Goal: Information Seeking & Learning: Learn about a topic

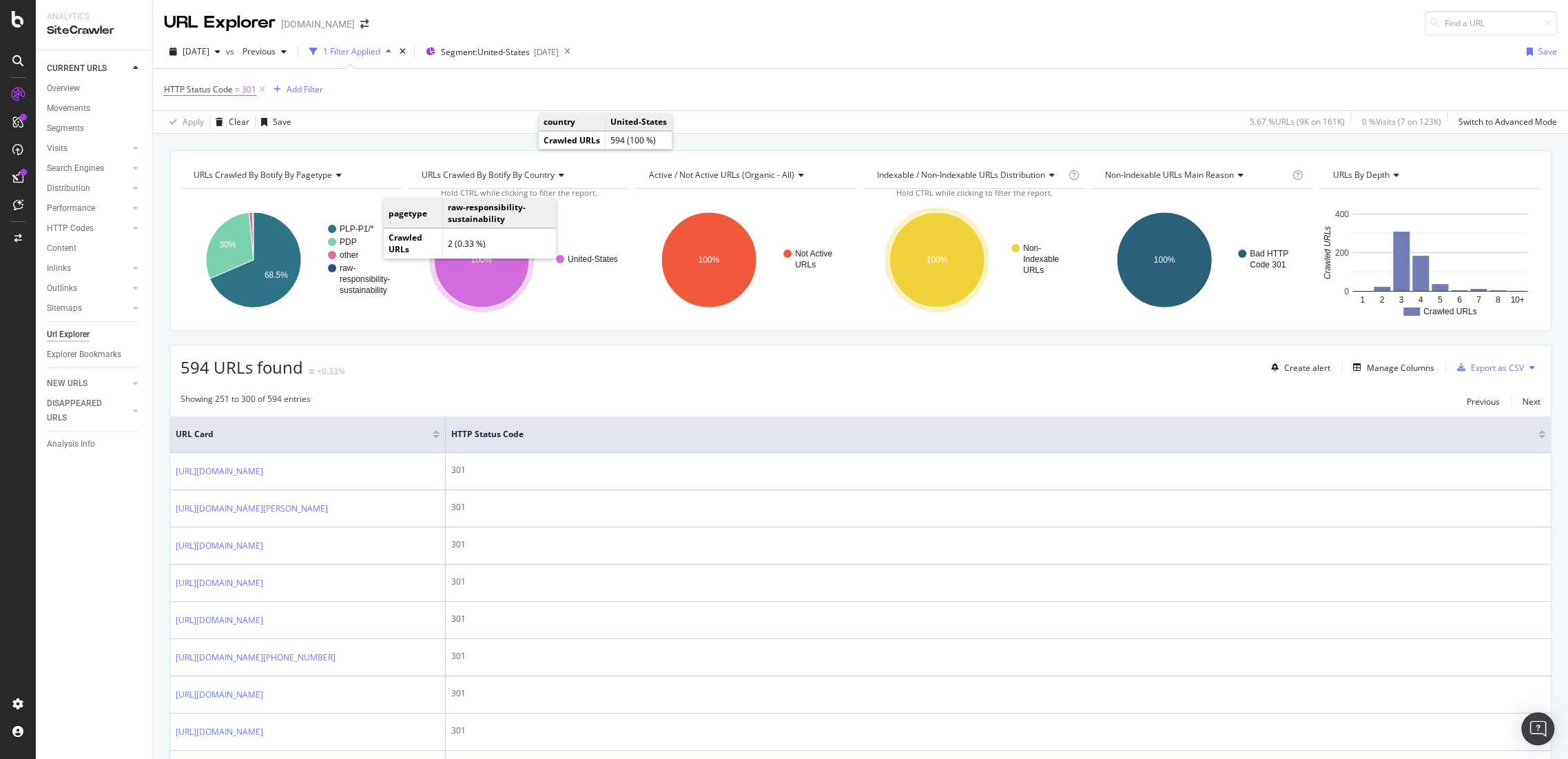
scroll to position [77, 0]
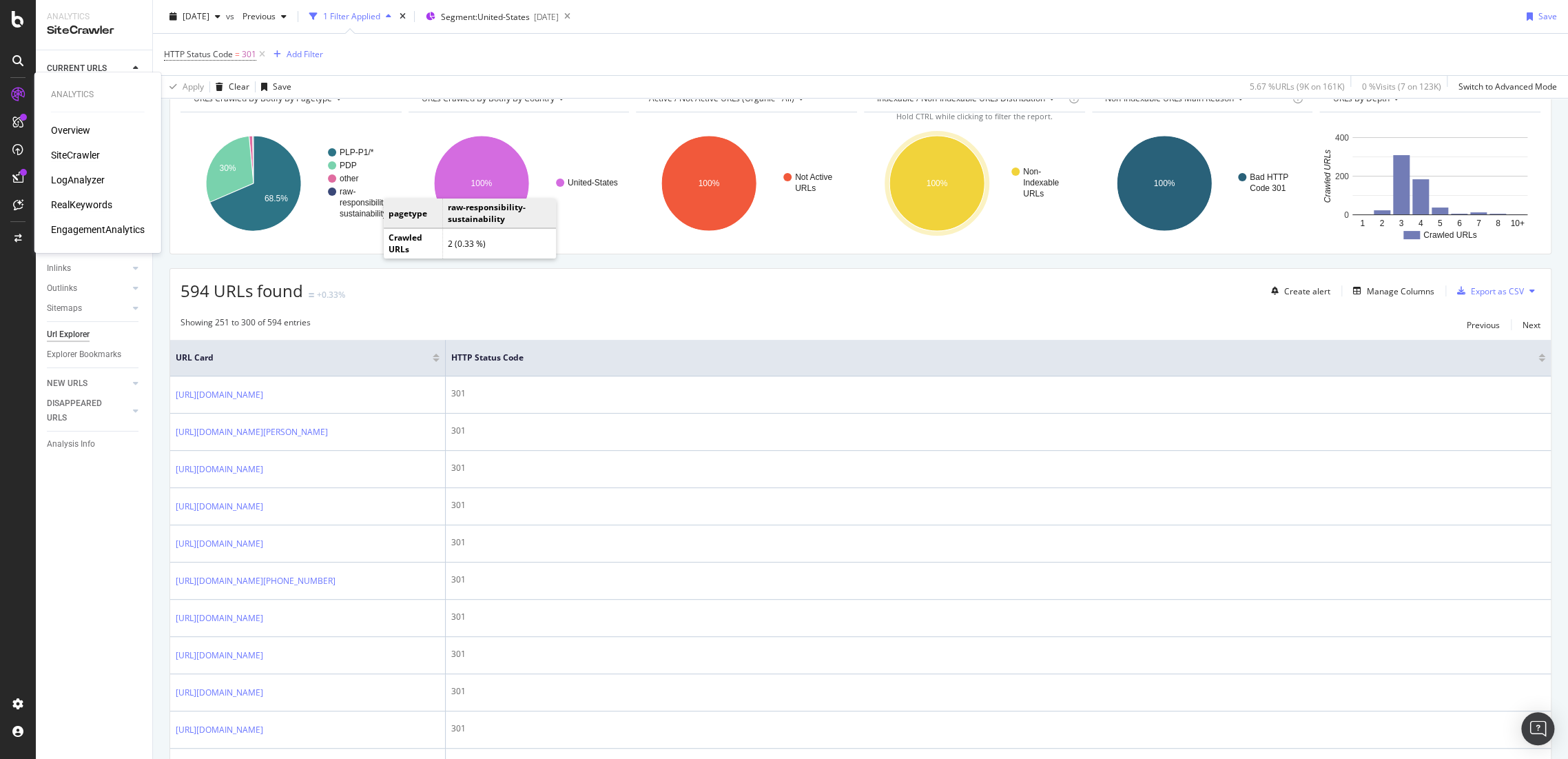
click at [77, 203] on div "RealKeywords" at bounding box center [81, 205] width 61 height 14
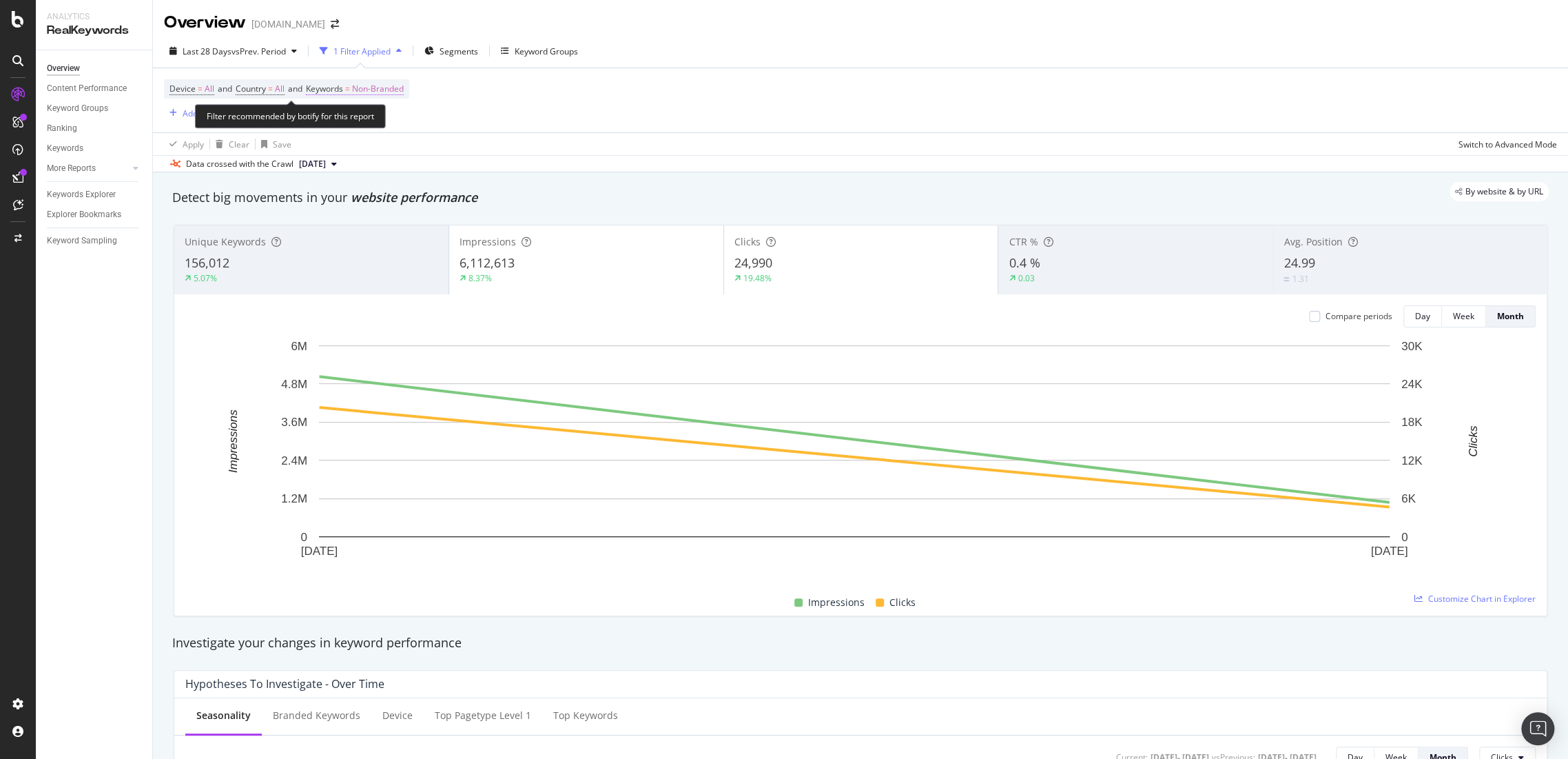
click at [379, 86] on span "Non-Branded" at bounding box center [377, 89] width 52 height 19
click at [389, 120] on icon "button" at bounding box center [391, 121] width 5 height 8
click at [375, 222] on span "All" at bounding box center [408, 228] width 141 height 12
click at [457, 146] on div "Apply" at bounding box center [466, 149] width 21 height 11
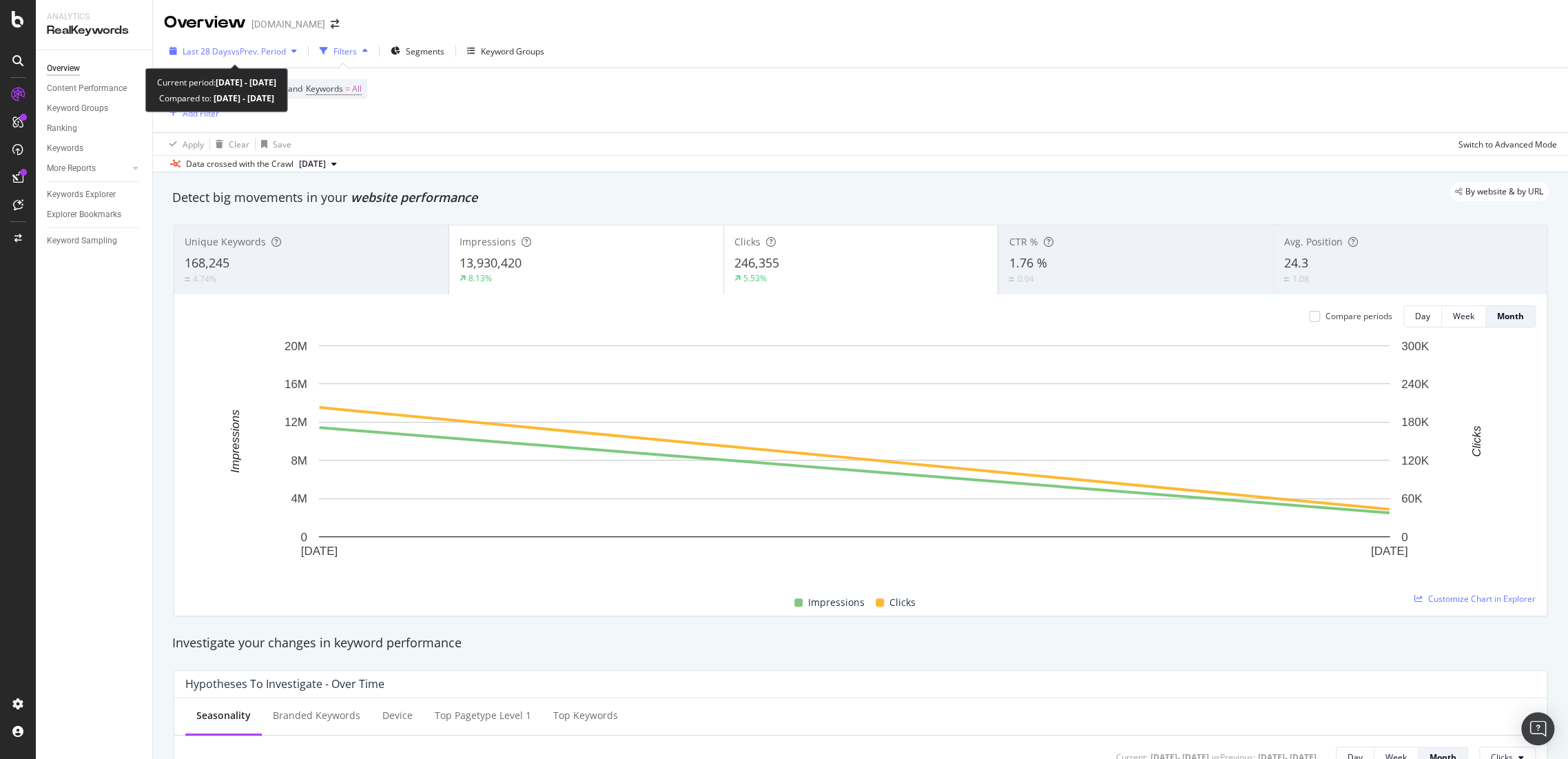
click at [258, 54] on span "vs Prev. Period" at bounding box center [258, 51] width 54 height 11
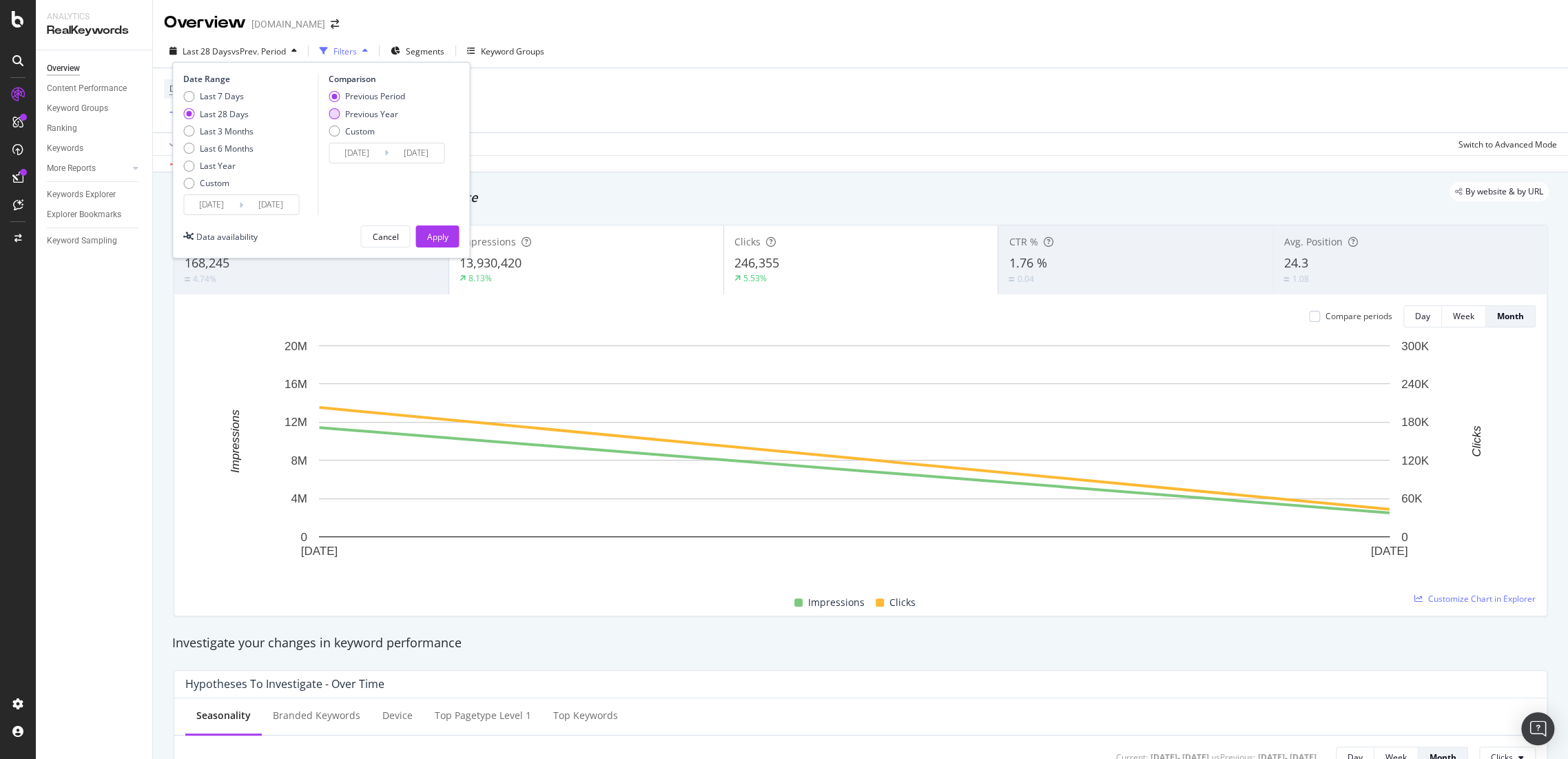
click at [353, 116] on div "Previous Year" at bounding box center [371, 114] width 53 height 11
type input "[DATE]"
click at [438, 230] on div "Apply" at bounding box center [437, 237] width 21 height 21
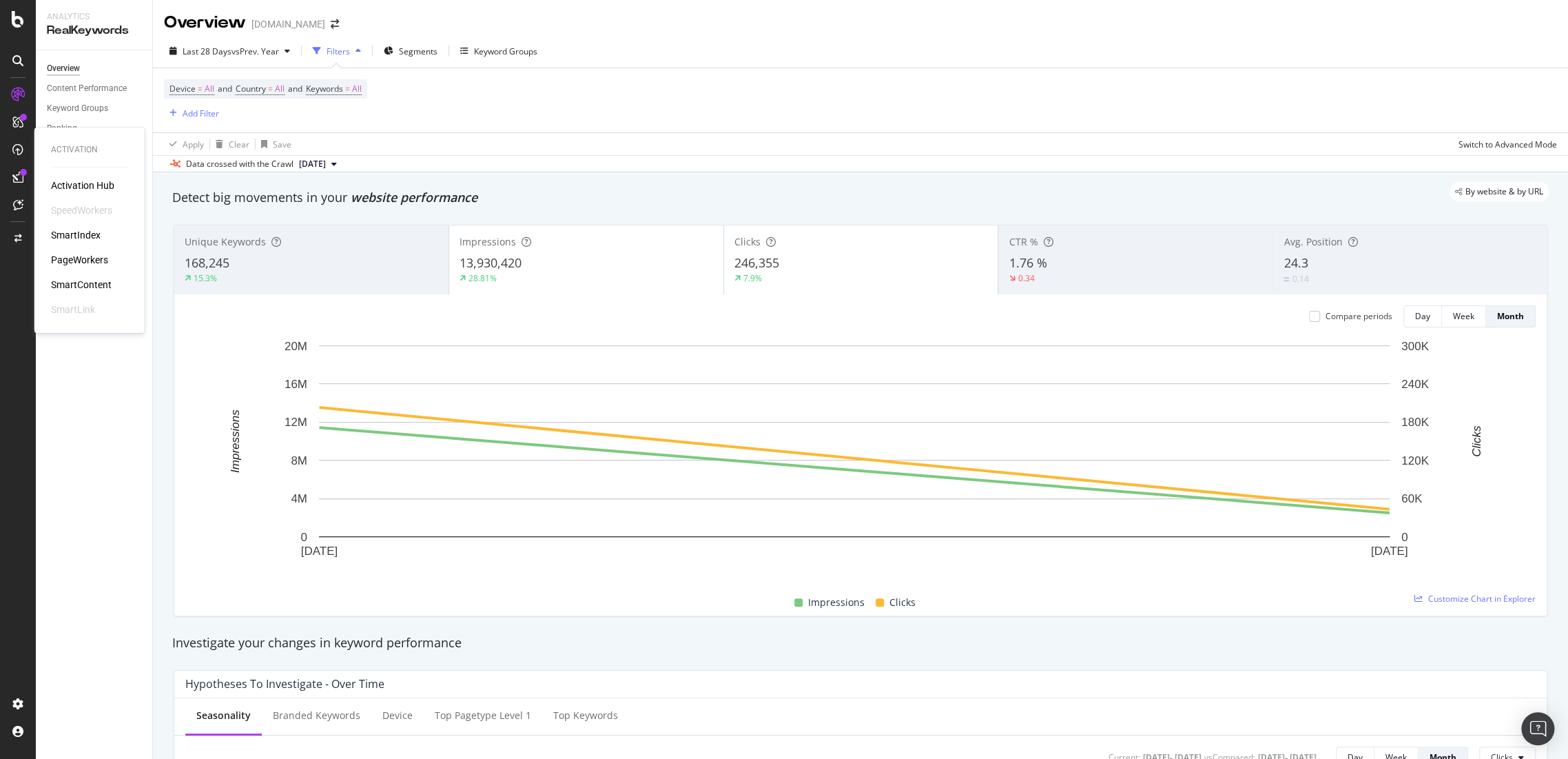
click at [90, 257] on div "PageWorkers" at bounding box center [79, 260] width 58 height 14
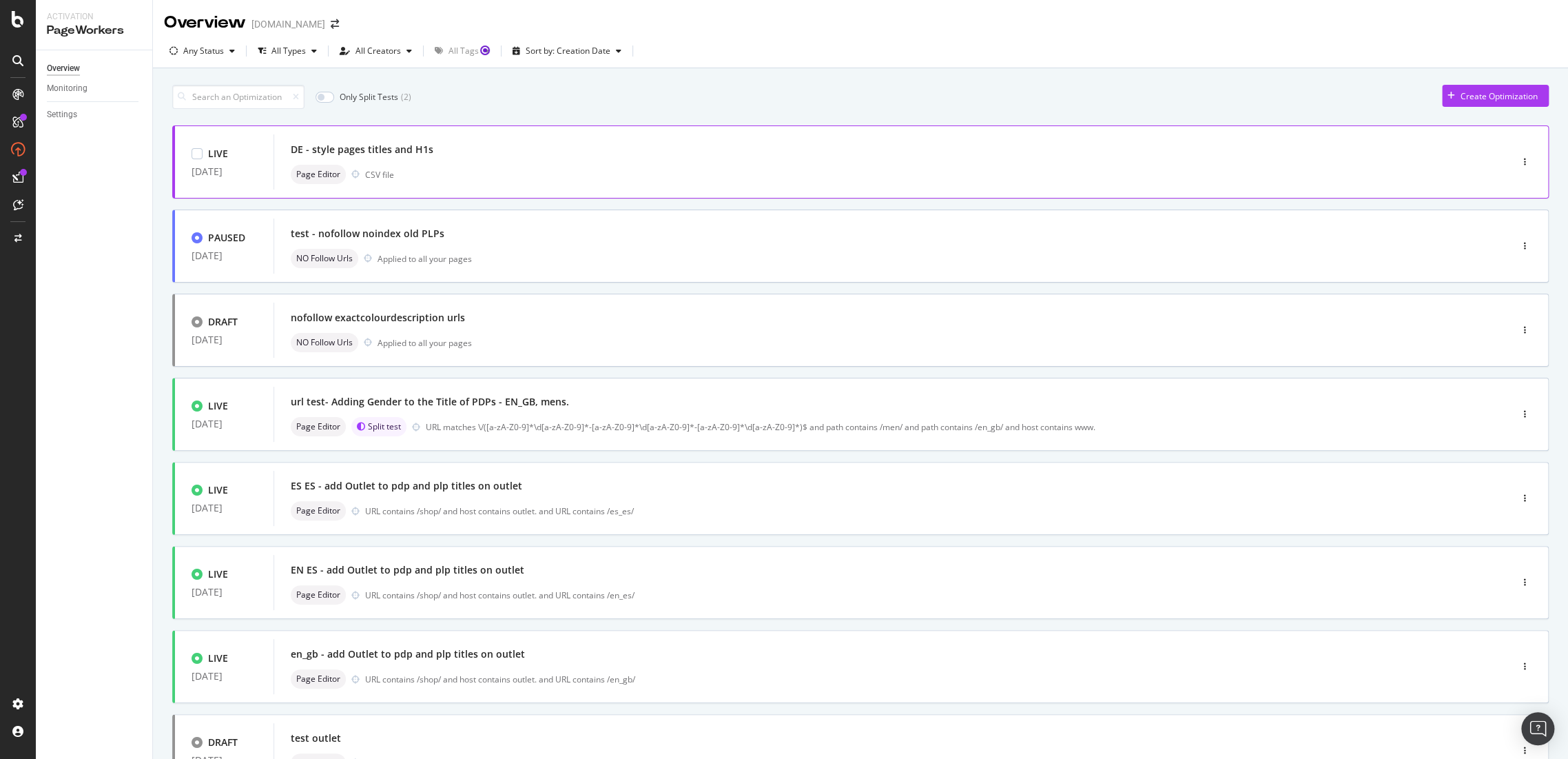
click at [405, 149] on div "DE - style pages titles and H1s" at bounding box center [361, 149] width 142 height 14
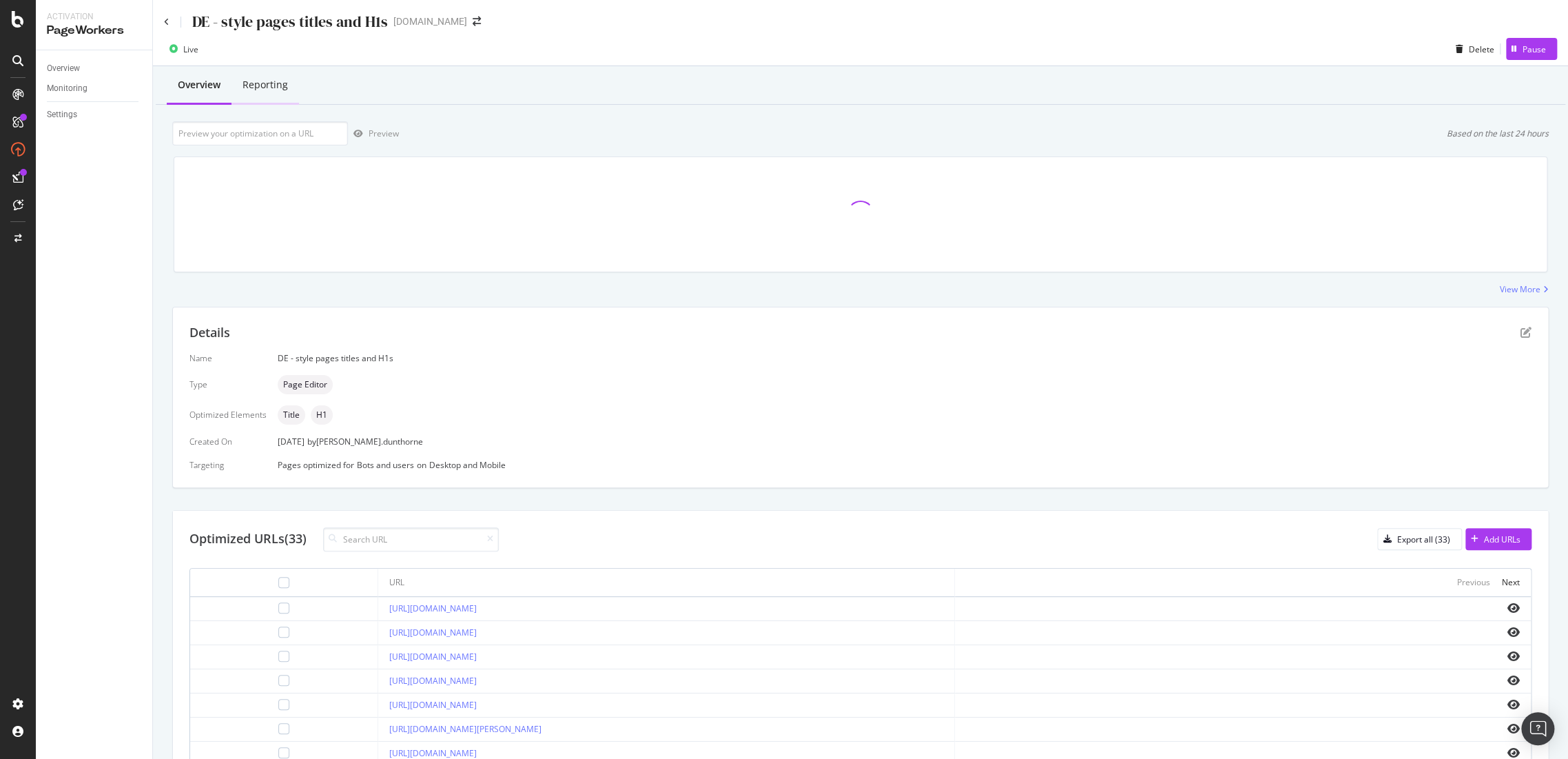
click at [278, 88] on div "Reporting" at bounding box center [265, 85] width 45 height 14
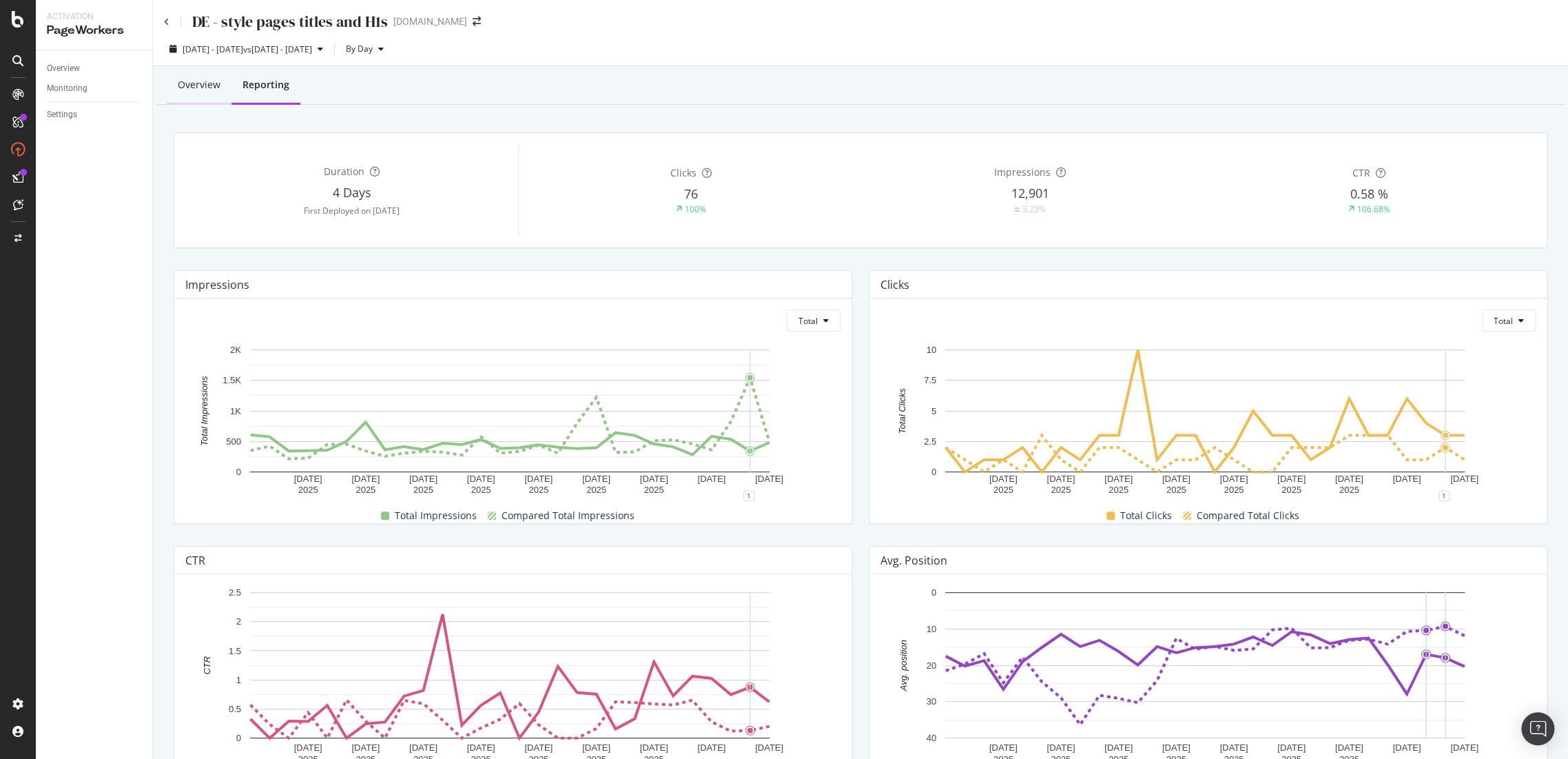
click at [190, 80] on div "Overview" at bounding box center [199, 85] width 43 height 14
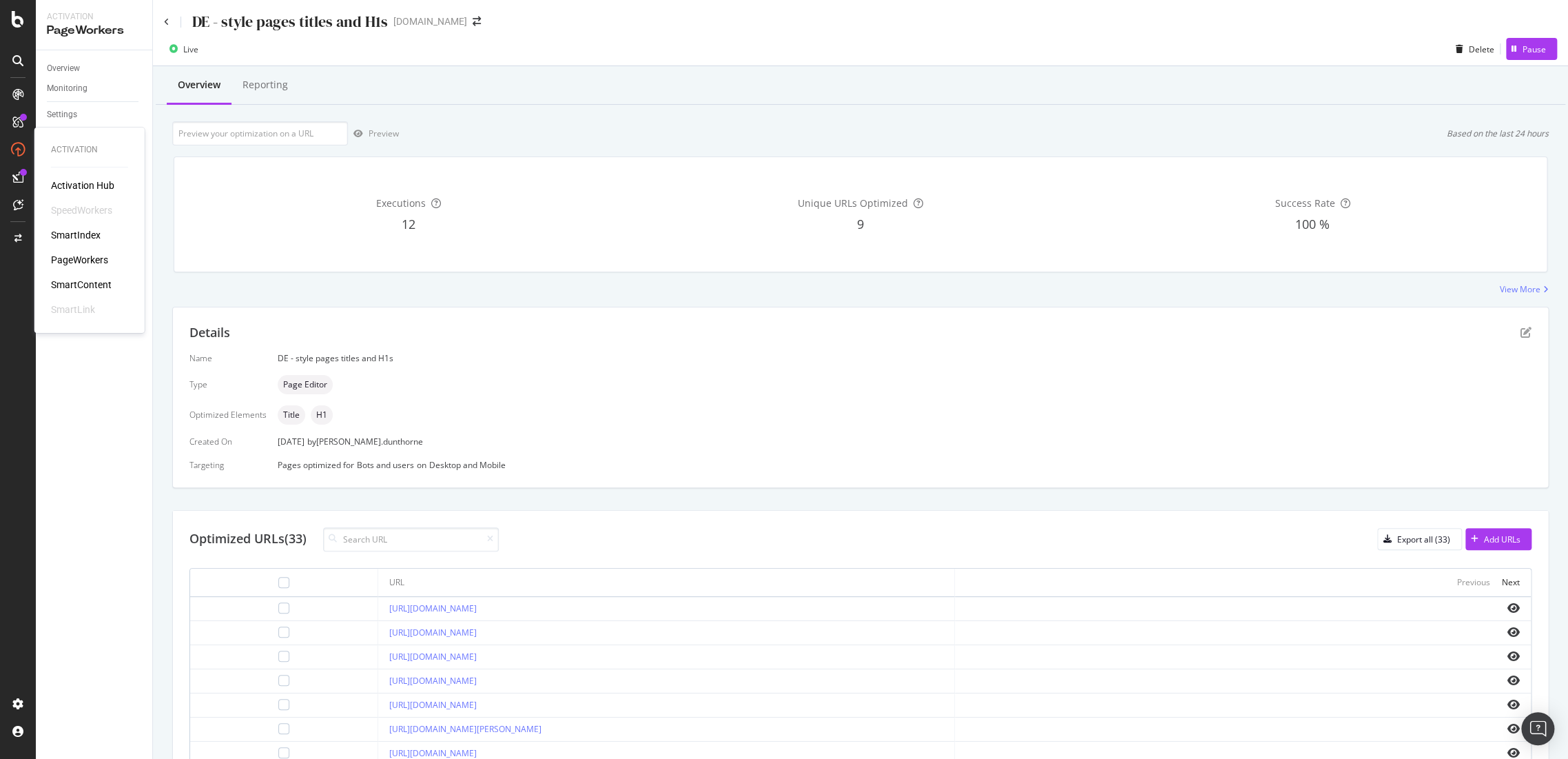
click at [80, 260] on div "PageWorkers" at bounding box center [79, 260] width 58 height 14
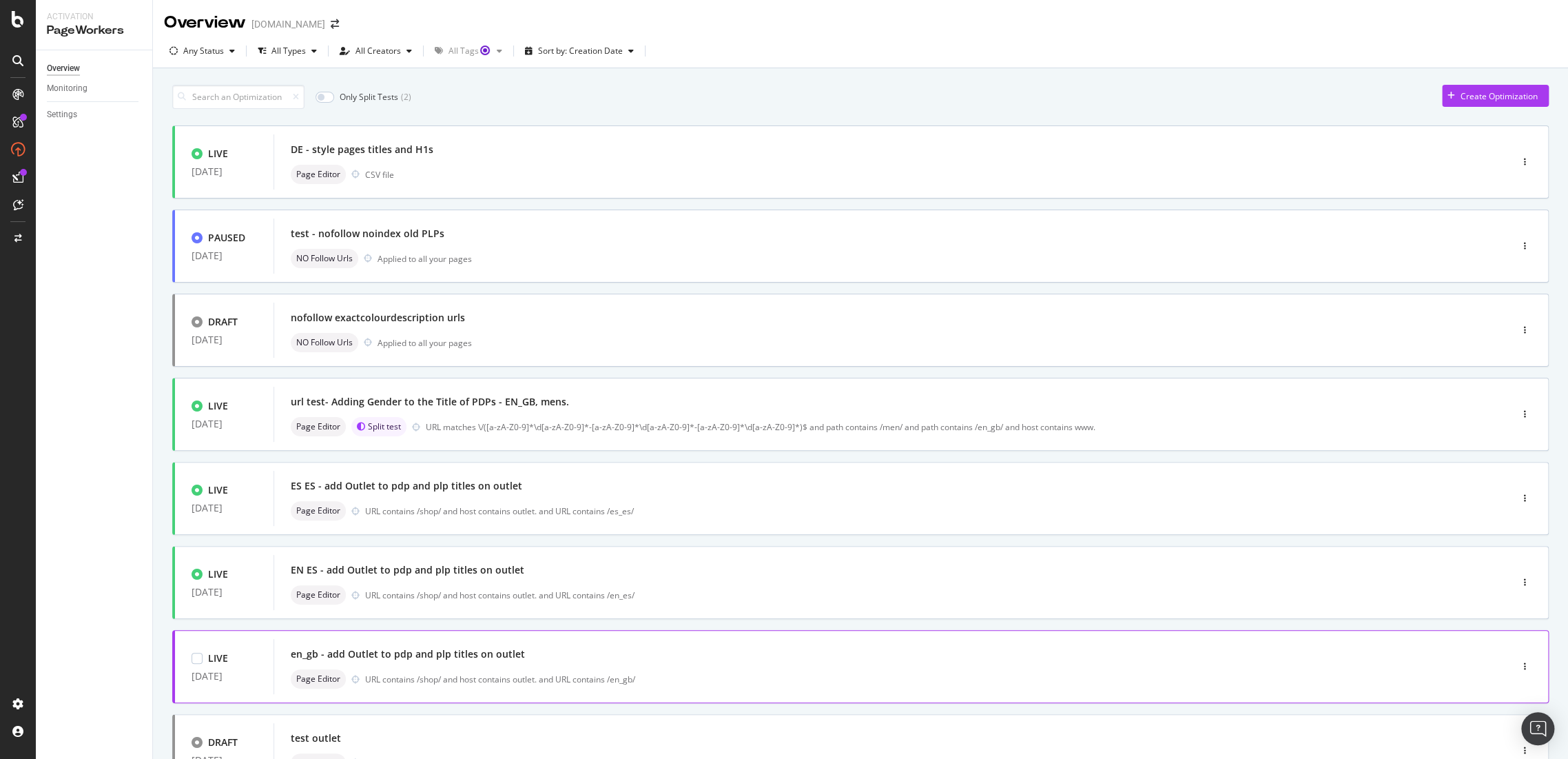
click at [494, 658] on div "en_gb - add Outlet to pdp and plp titles on outlet" at bounding box center [408, 654] width 234 height 14
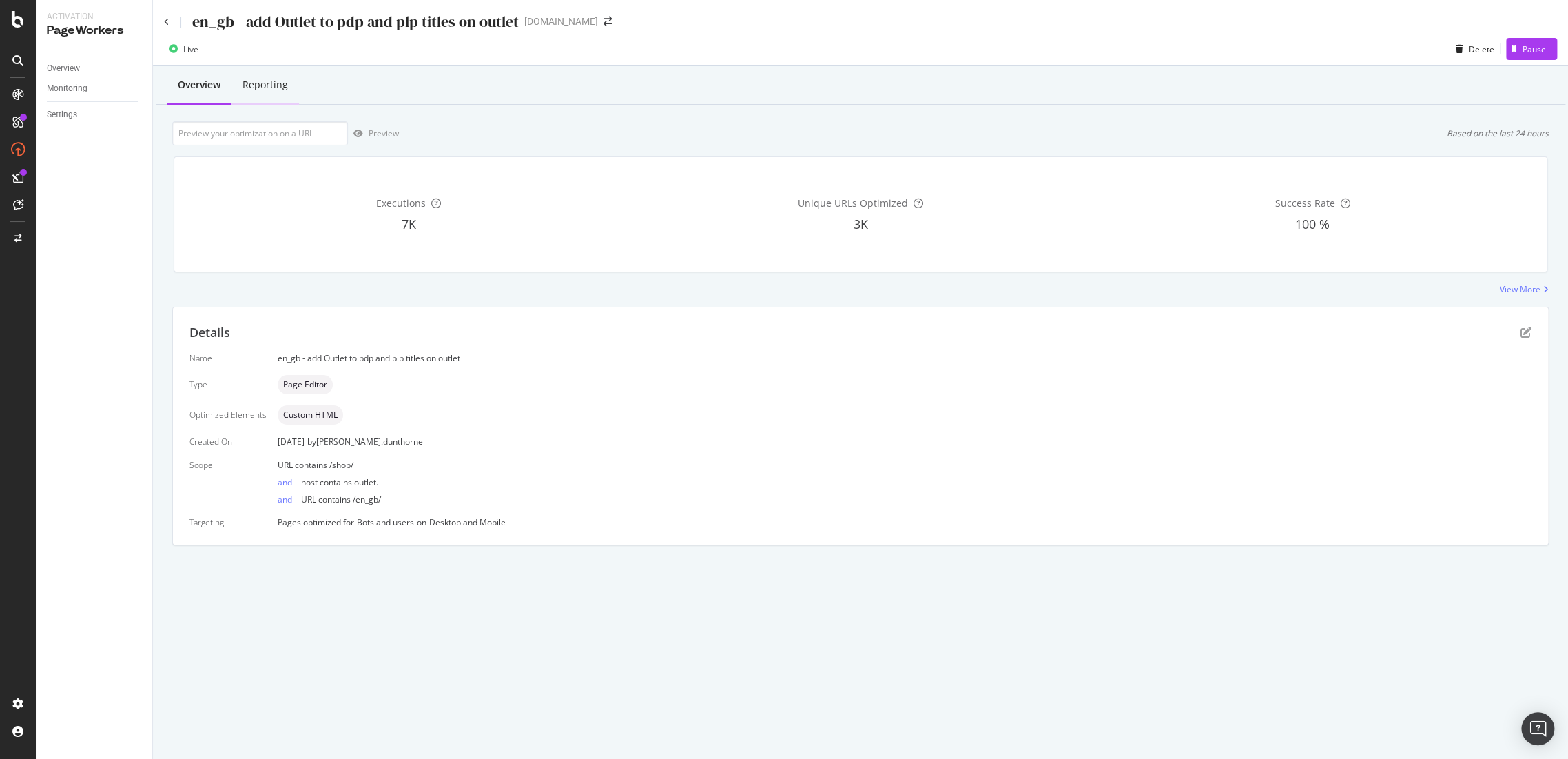
click at [263, 83] on div "Reporting" at bounding box center [265, 85] width 45 height 14
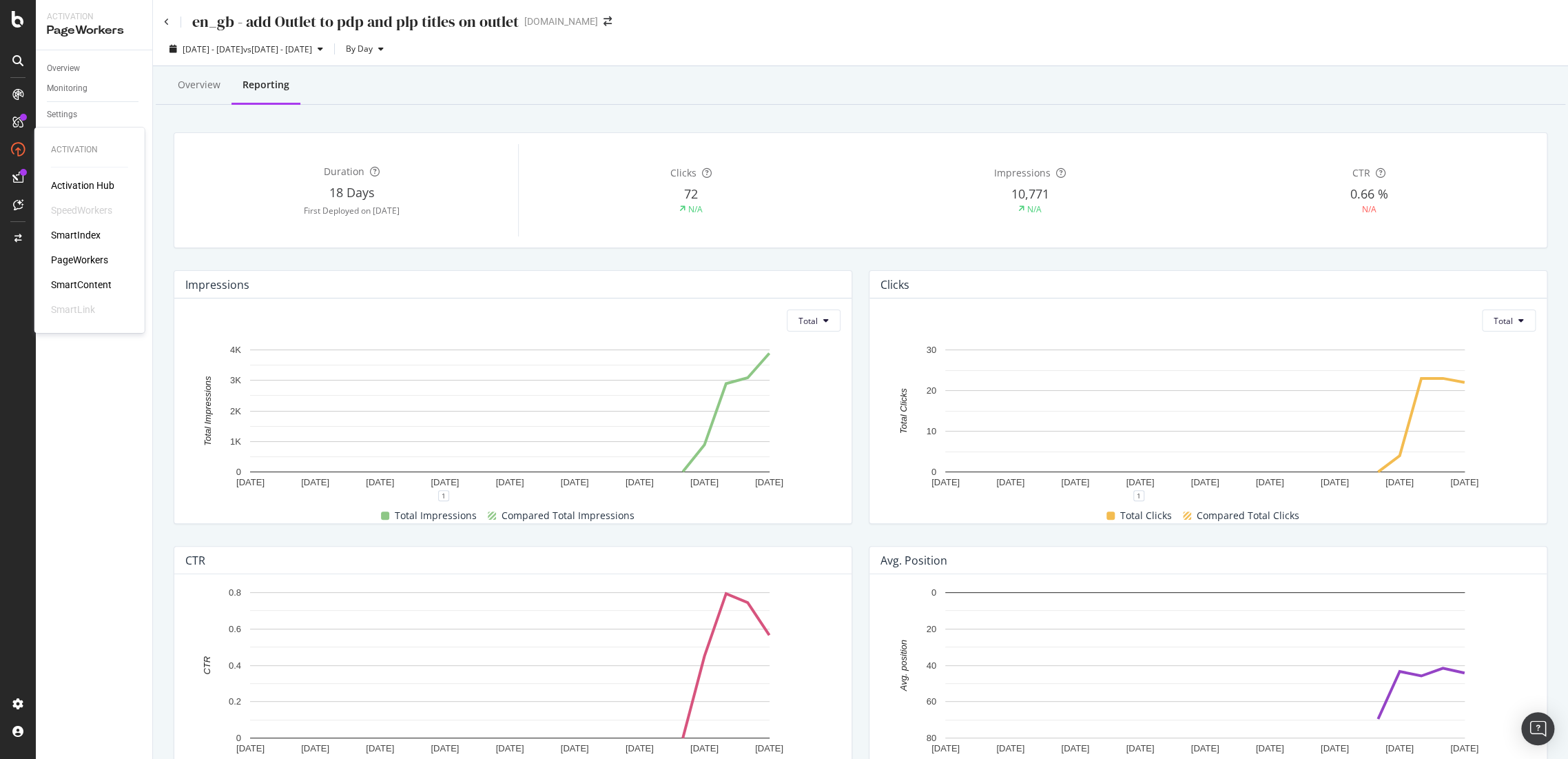
click at [69, 255] on div "PageWorkers" at bounding box center [79, 260] width 58 height 14
